Goal: Check status: Check status

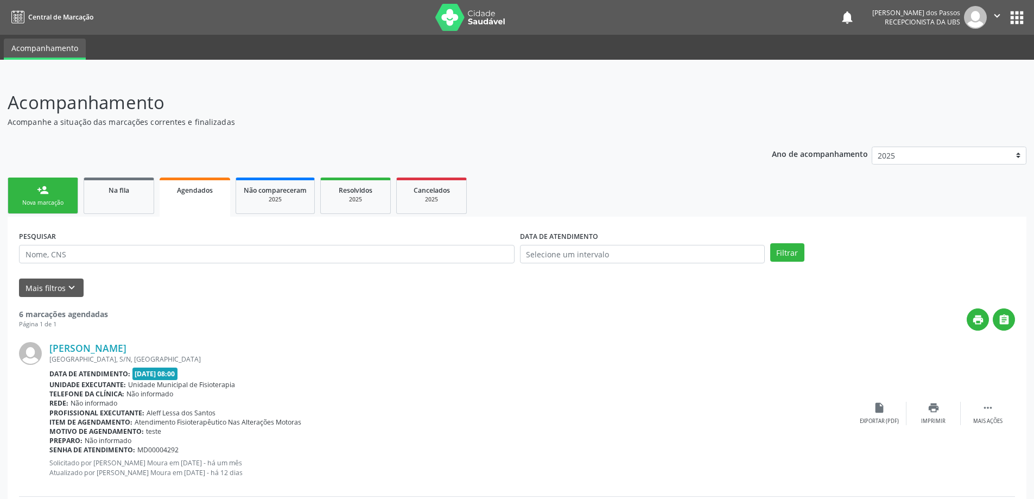
click at [203, 191] on span "Agendados" at bounding box center [195, 190] width 36 height 9
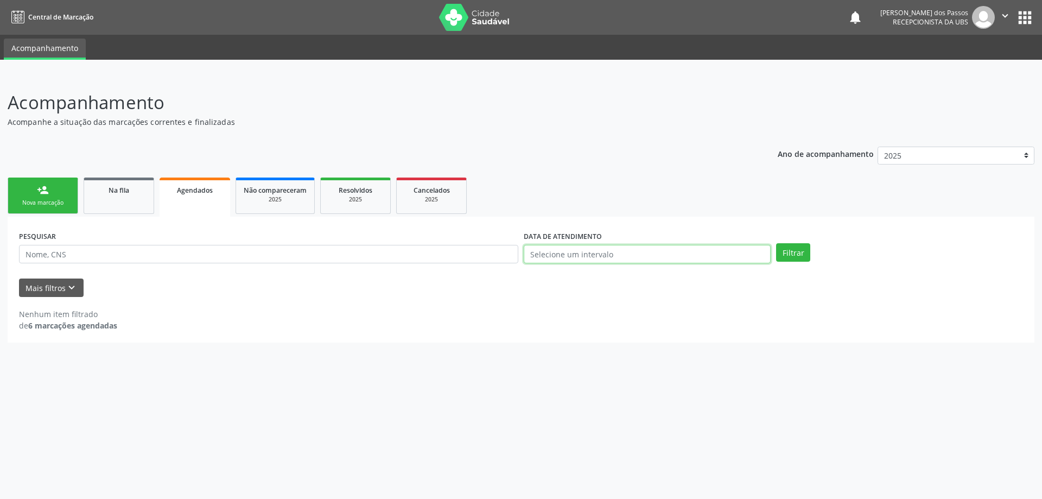
click at [543, 255] on input "text" at bounding box center [647, 254] width 247 height 18
click at [532, 277] on icon at bounding box center [529, 278] width 8 height 8
select select "7"
click at [650, 310] on span "1" at bounding box center [650, 309] width 21 height 21
type input "01/08/2025"
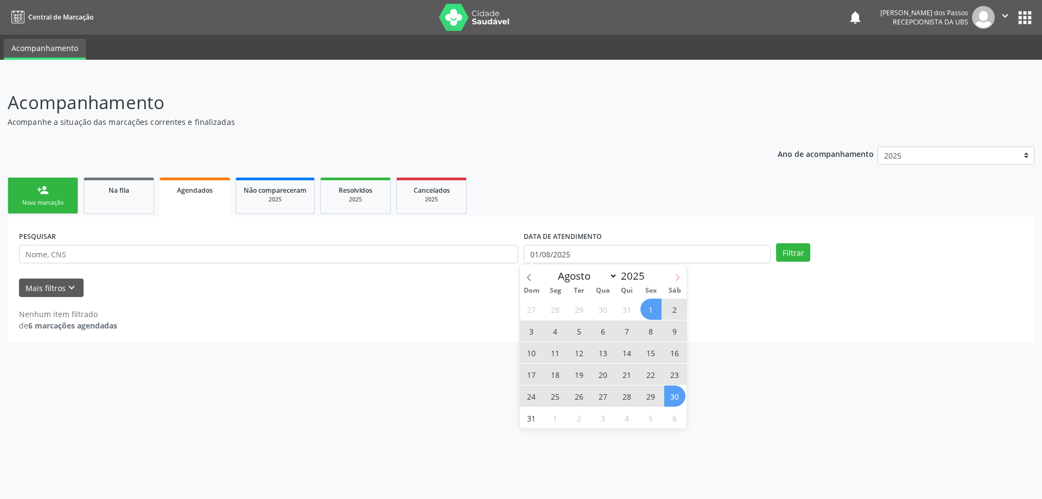
click at [677, 278] on icon at bounding box center [678, 278] width 8 height 8
select select "8"
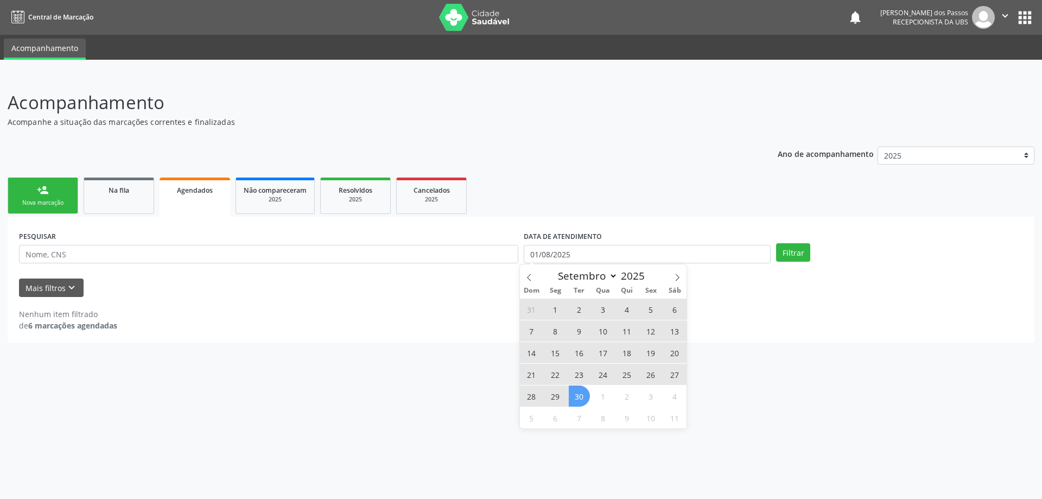
drag, startPoint x: 584, startPoint y: 401, endPoint x: 636, endPoint y: 345, distance: 76.4
click at [584, 400] on span "30" at bounding box center [579, 395] width 21 height 21
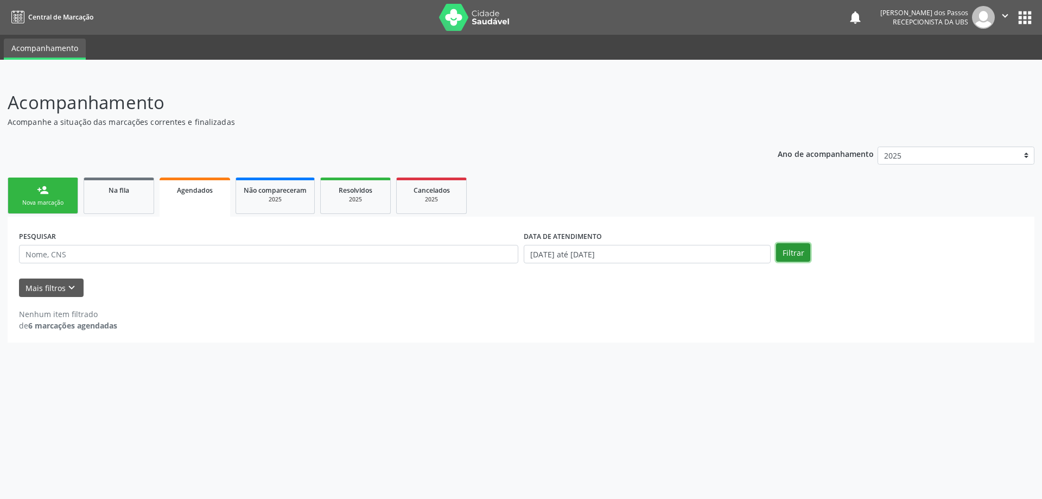
click at [785, 253] on button "Filtrar" at bounding box center [793, 252] width 34 height 18
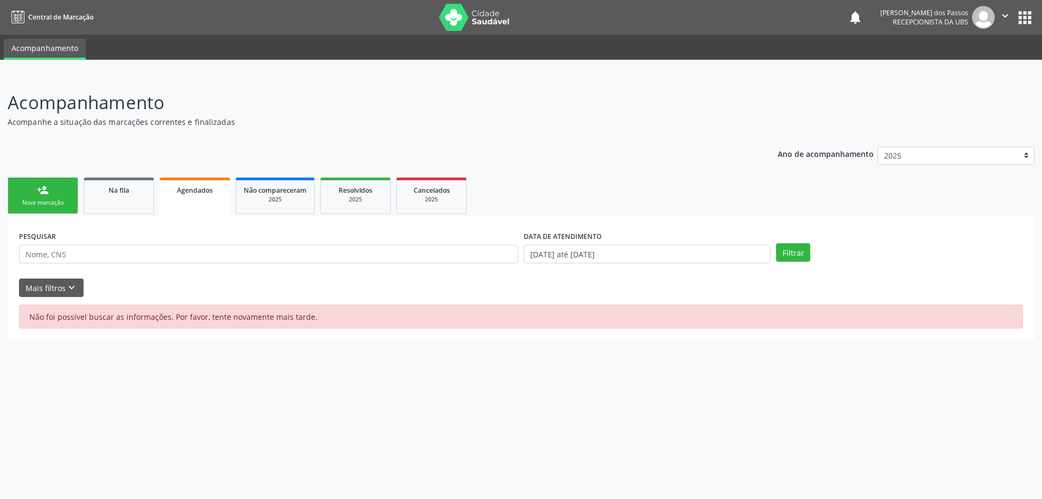
click at [60, 201] on div "Nova marcação" at bounding box center [43, 203] width 54 height 8
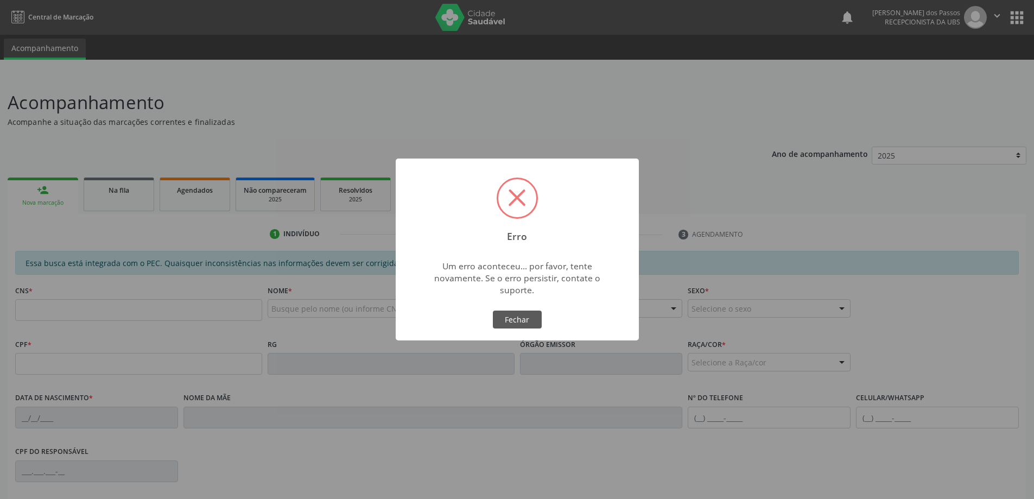
click at [651, 146] on div "Erro × Um erro aconteceu... por favor, tente novamente. Se o erro persistir, co…" at bounding box center [517, 249] width 1034 height 499
